Goal: Information Seeking & Learning: Learn about a topic

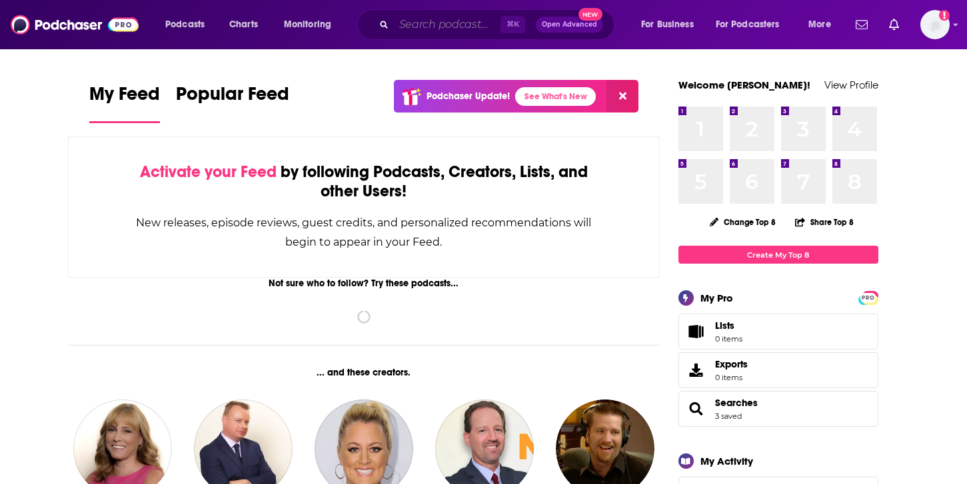
click at [408, 17] on input "Search podcasts, credits, & more..." at bounding box center [447, 24] width 107 height 21
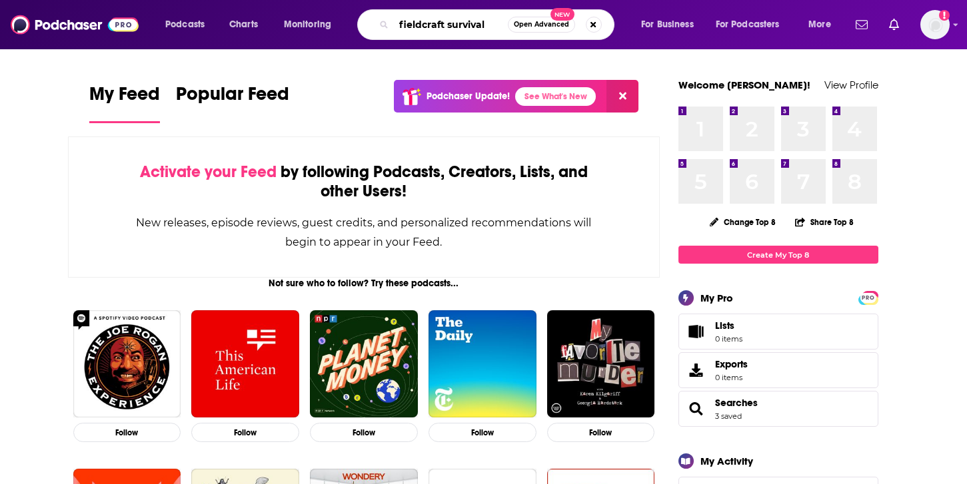
type input "fieldcraft survival"
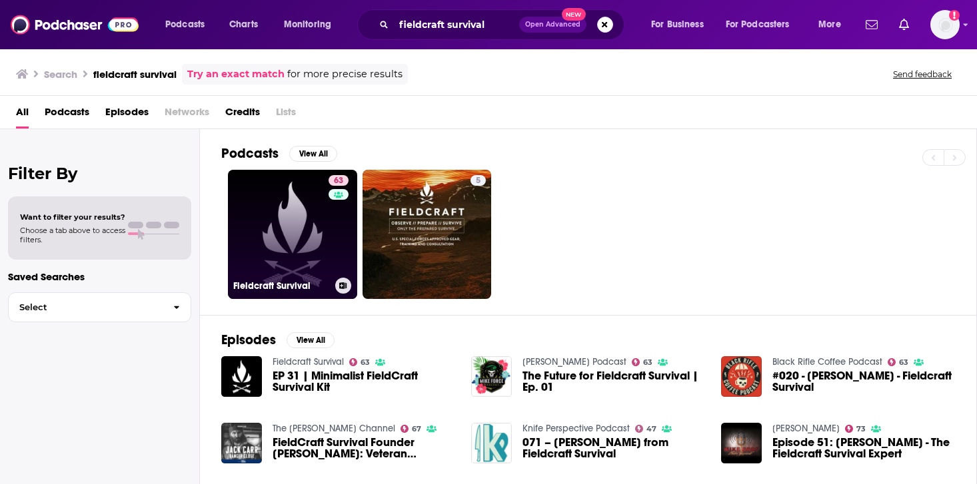
click at [268, 252] on link "63 Fieldcraft Survival" at bounding box center [292, 234] width 129 height 129
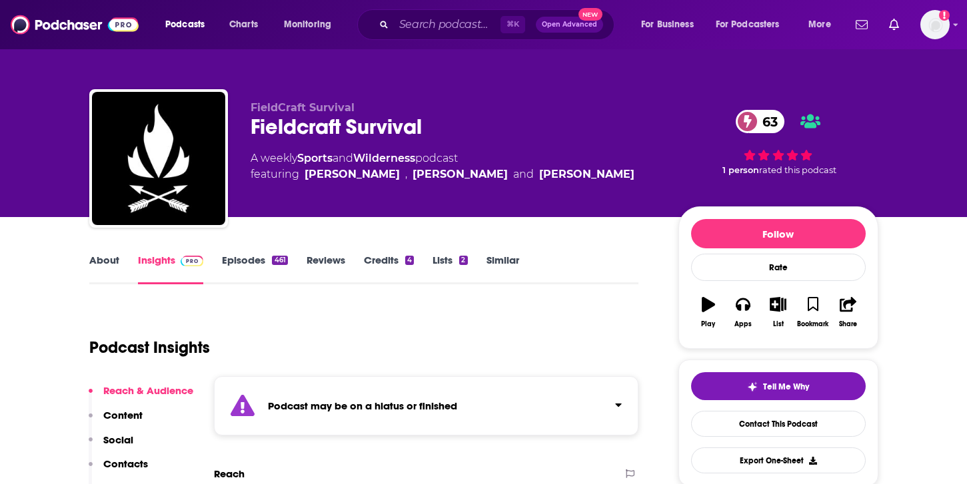
click at [240, 265] on link "Episodes 461" at bounding box center [254, 269] width 65 height 31
